Goal: Task Accomplishment & Management: Manage account settings

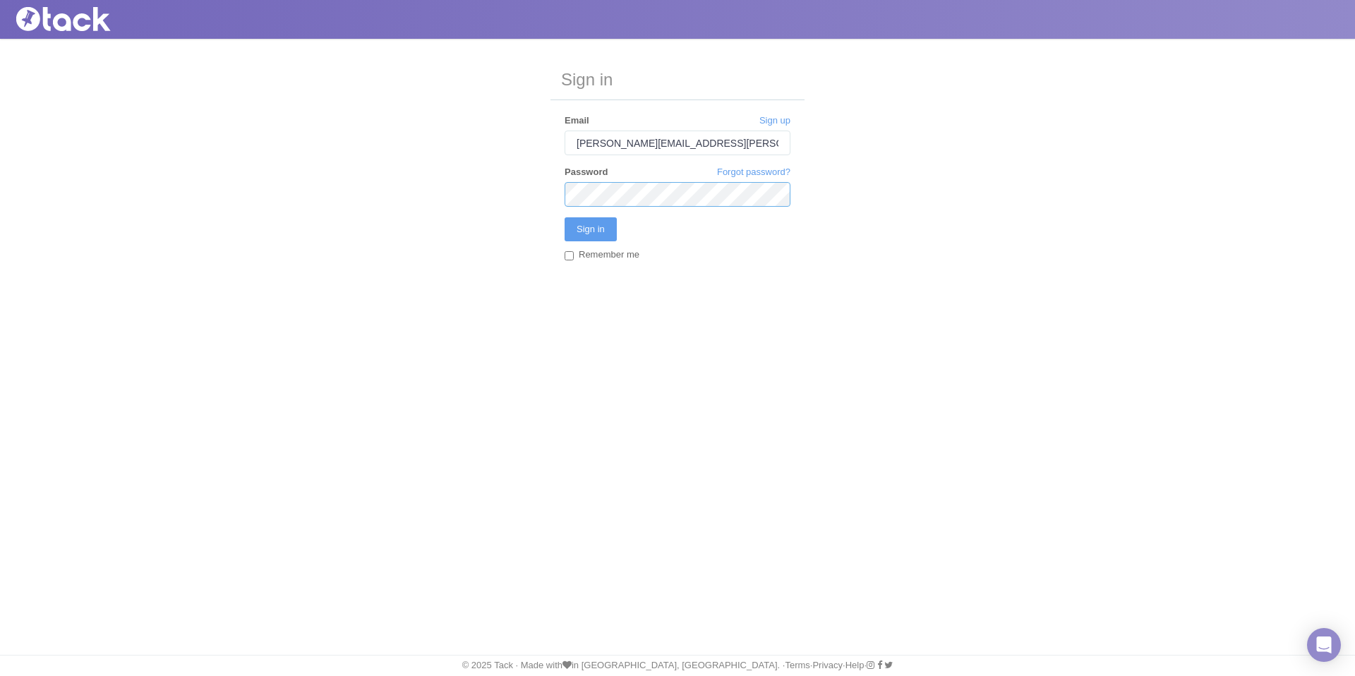
click at [564, 217] on input "Sign in" at bounding box center [590, 229] width 52 height 24
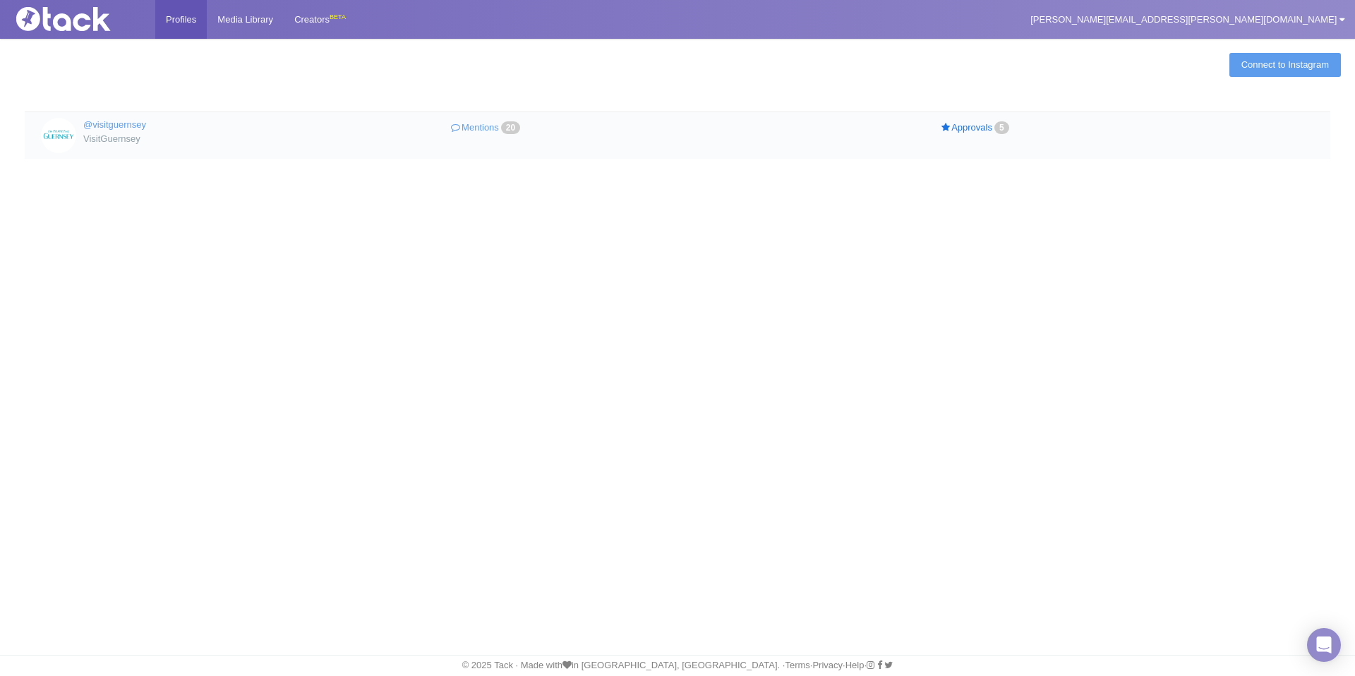
click at [977, 132] on link "Approvals 5" at bounding box center [976, 128] width 245 height 20
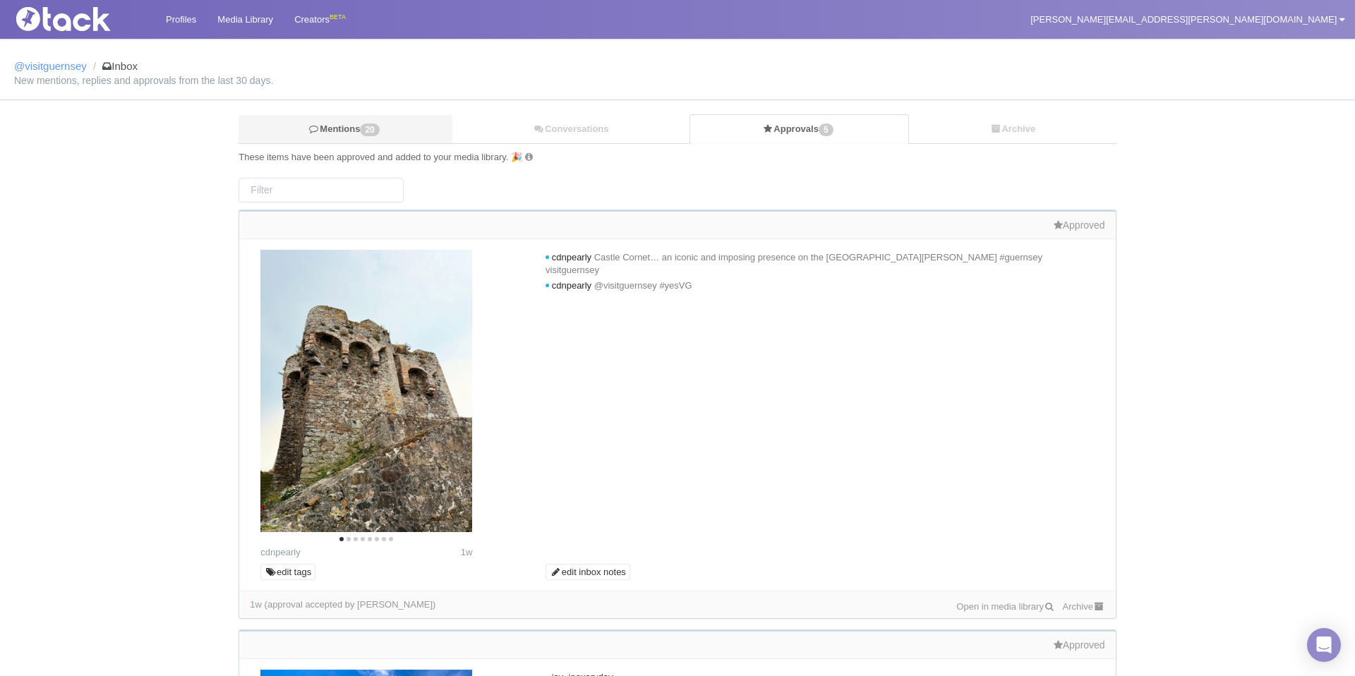
click at [338, 131] on link "Mentions 20" at bounding box center [345, 129] width 214 height 29
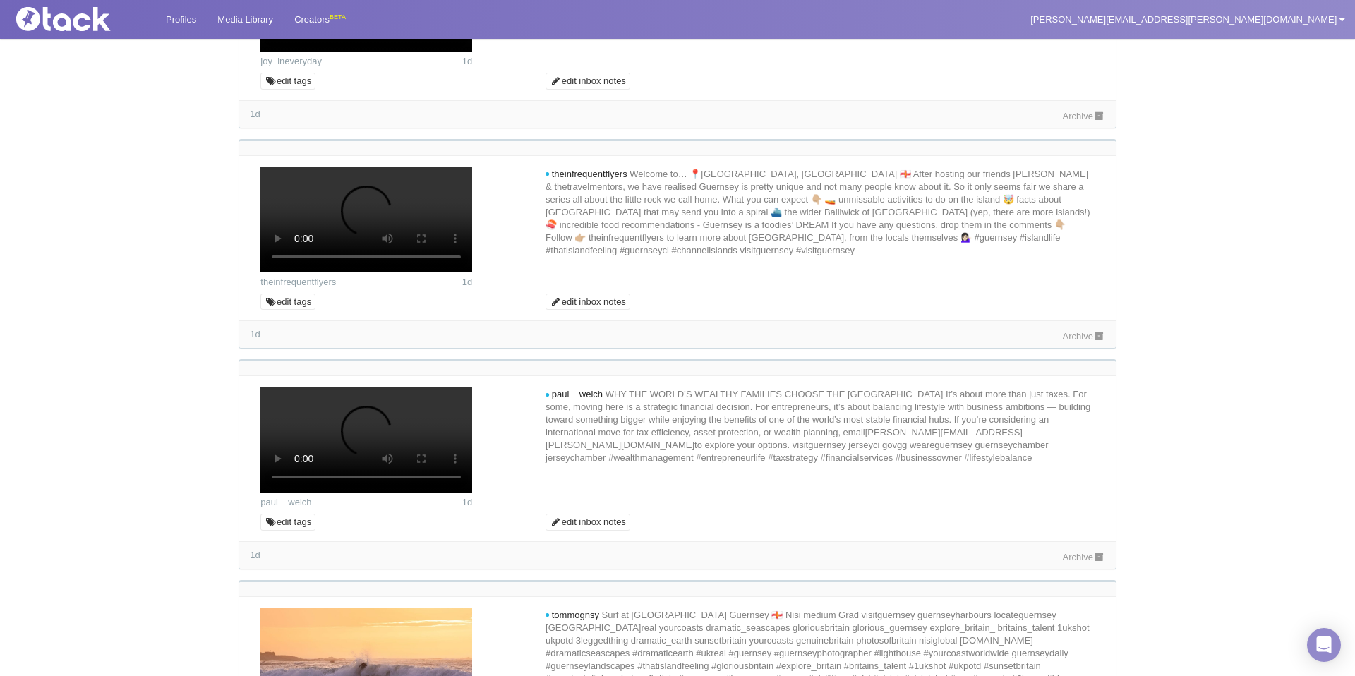
scroll to position [1164, 0]
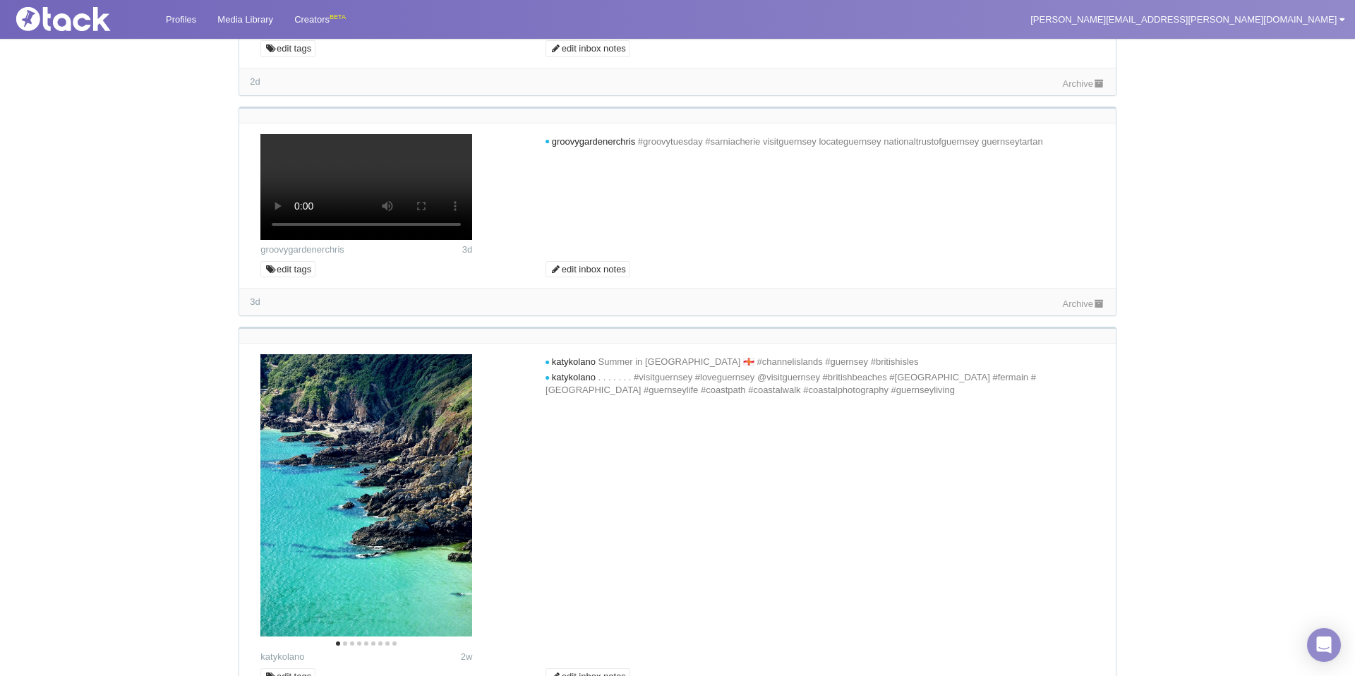
scroll to position [2448, 0]
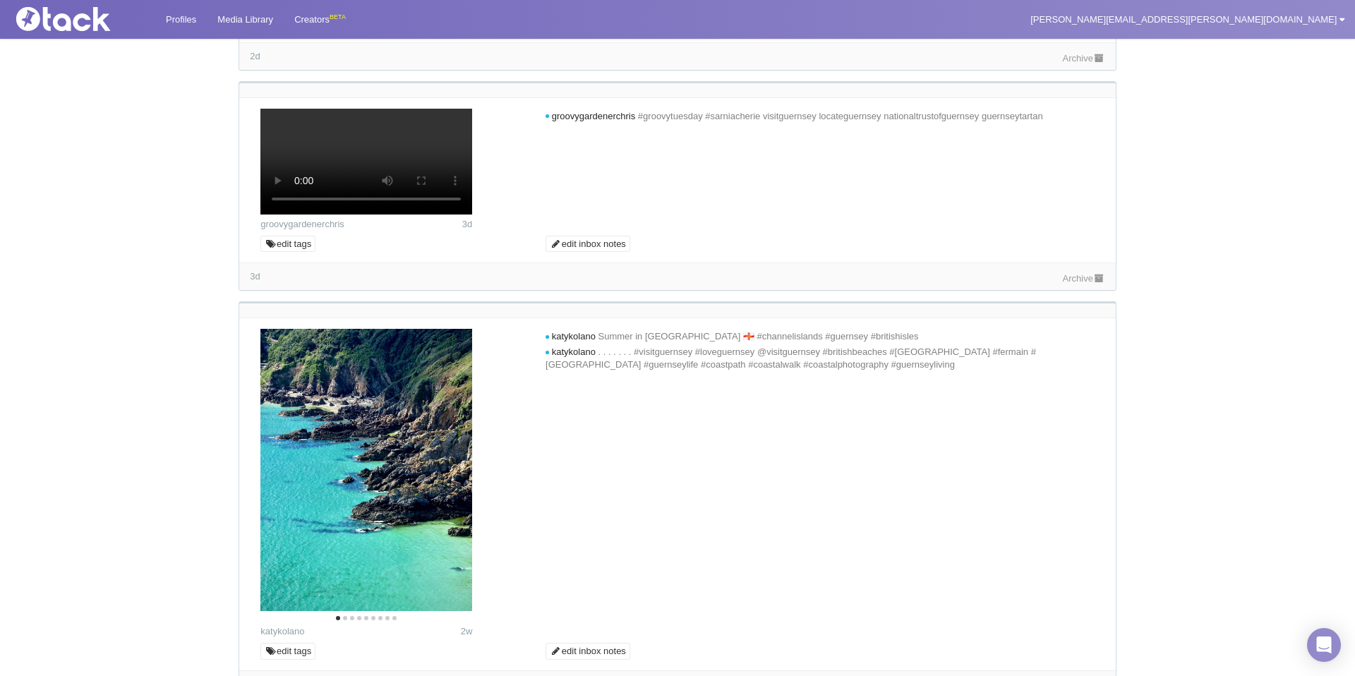
scroll to position [2465, 0]
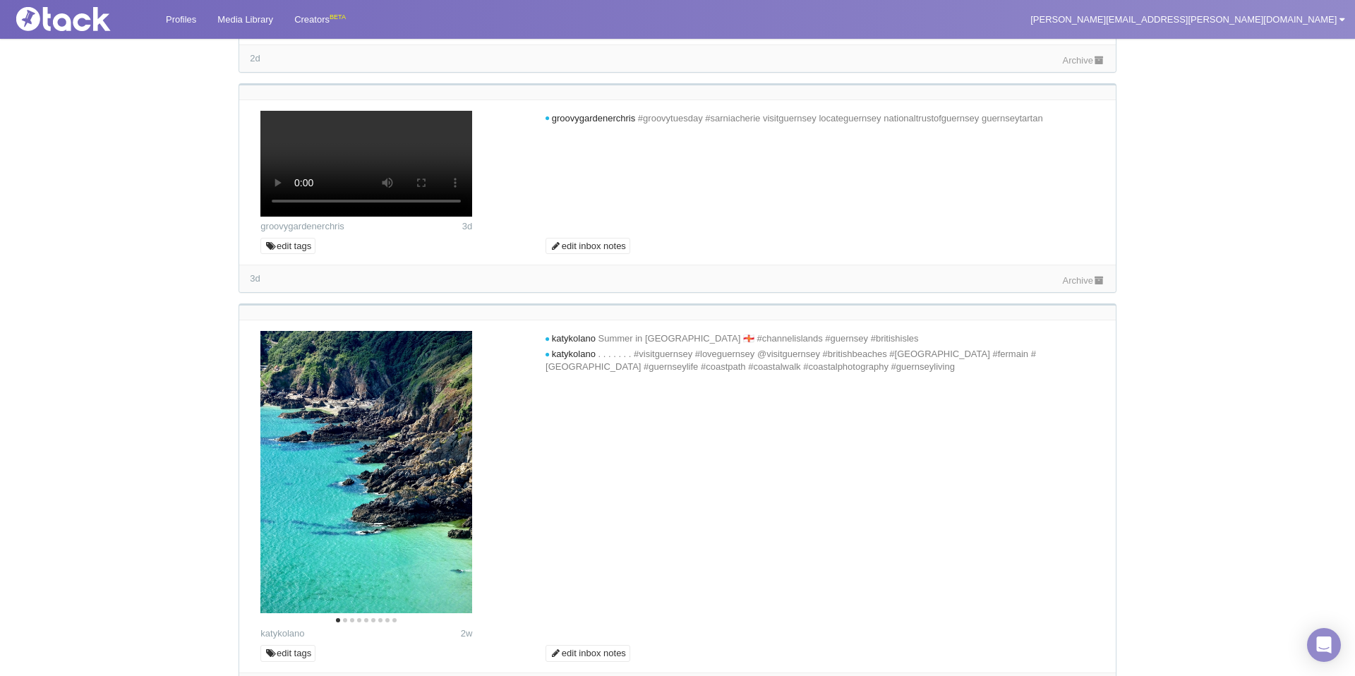
drag, startPoint x: 574, startPoint y: 114, endPoint x: 700, endPoint y: 123, distance: 125.9
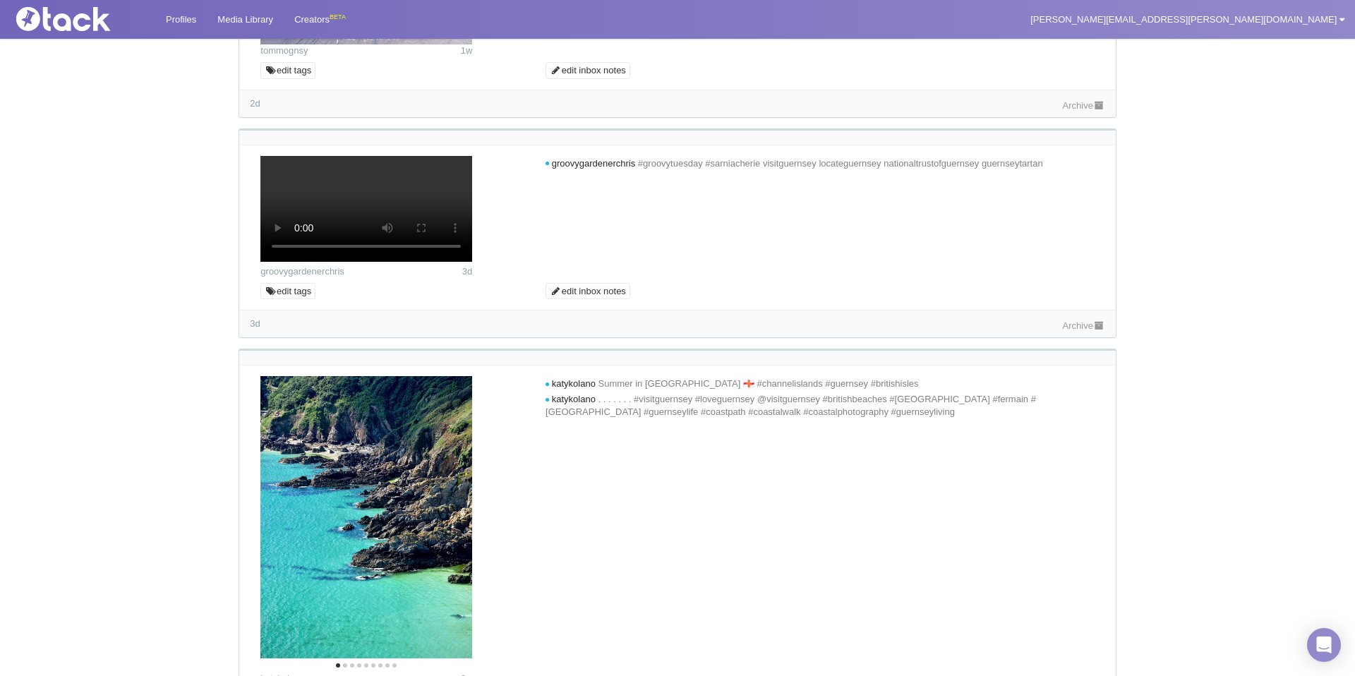
scroll to position [2423, 0]
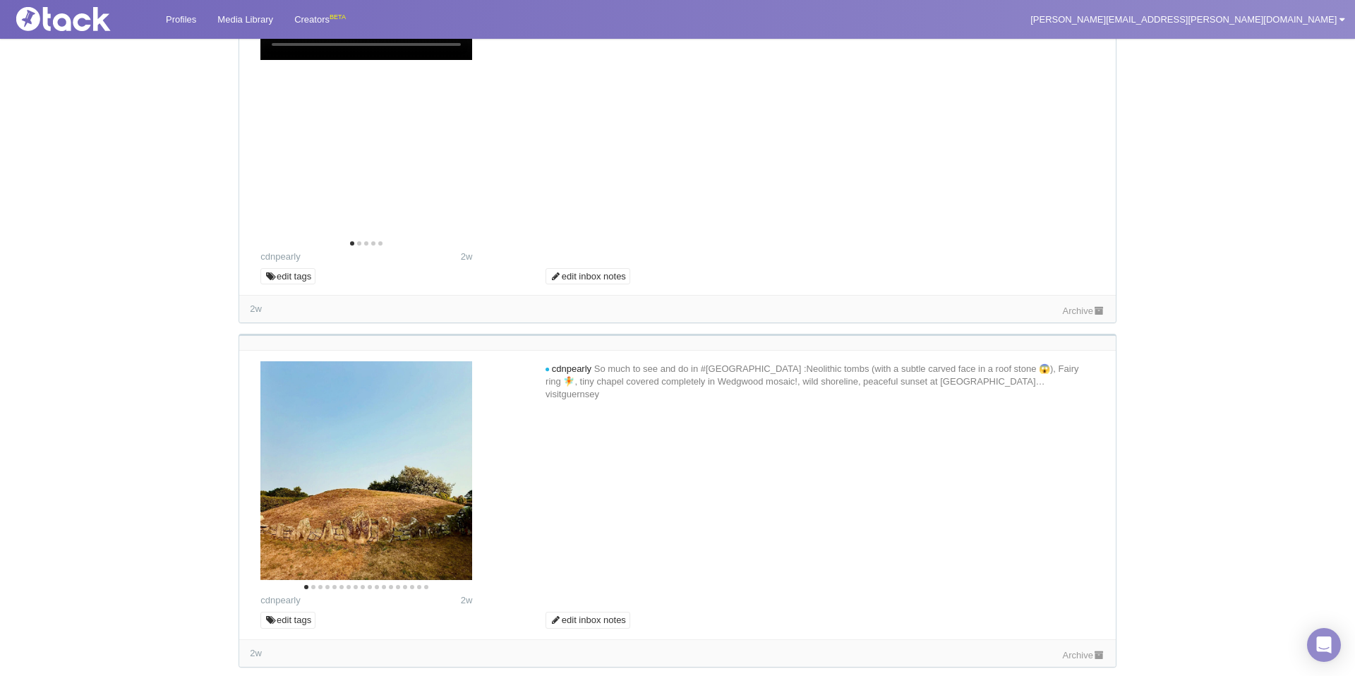
scroll to position [3813, 0]
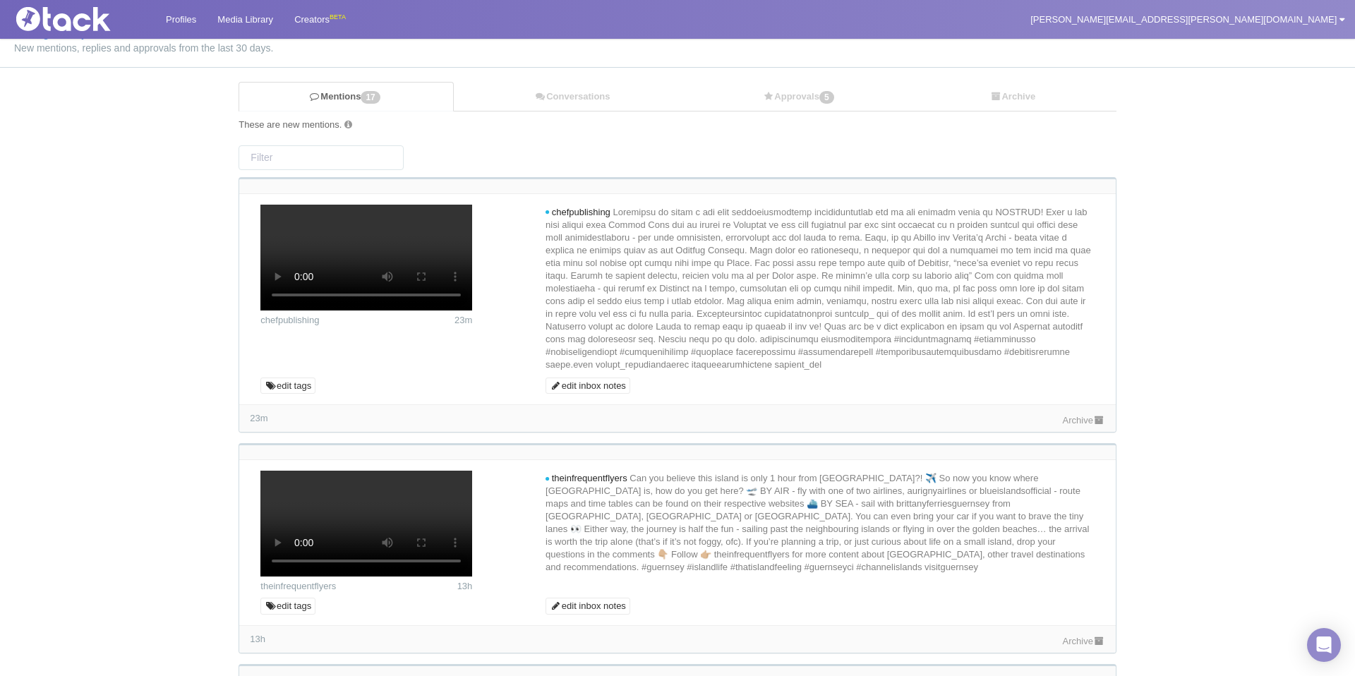
scroll to position [0, 0]
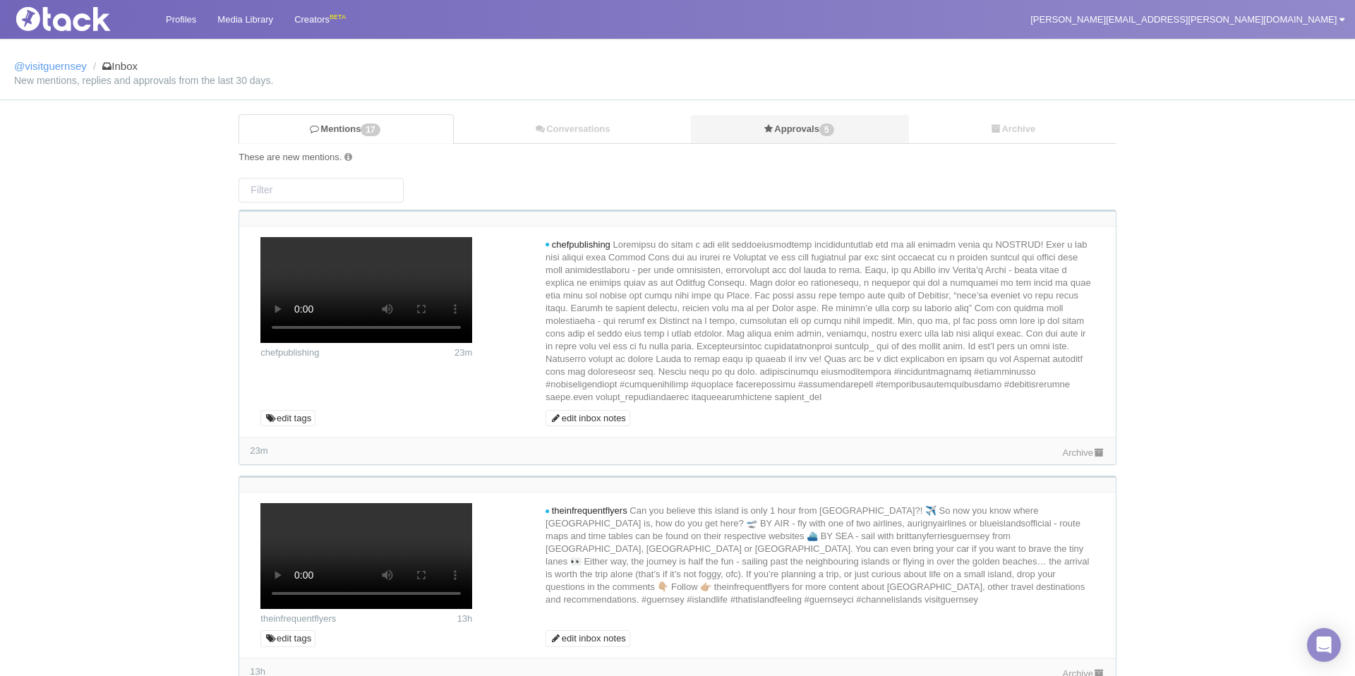
click at [806, 135] on link "Approvals 5" at bounding box center [800, 129] width 218 height 29
